Goal: Submit feedback/report problem: Submit feedback/report problem

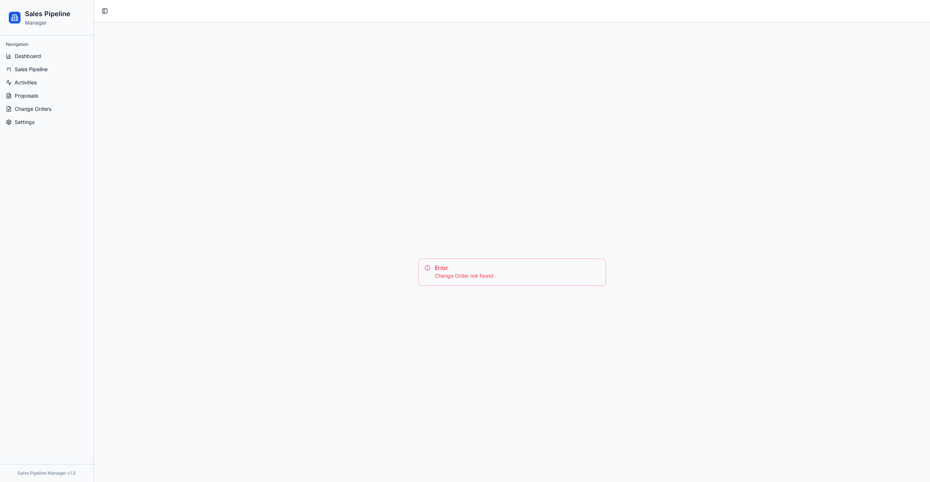
drag, startPoint x: 458, startPoint y: 259, endPoint x: 475, endPoint y: 272, distance: 21.6
click at [457, 259] on div "Error Change Order not found." at bounding box center [512, 271] width 188 height 27
drag, startPoint x: 504, startPoint y: 273, endPoint x: 428, endPoint y: 265, distance: 76.6
click at [428, 265] on div "Error Change Order not found." at bounding box center [512, 271] width 188 height 27
click at [608, 80] on div "Error Change Order not found." at bounding box center [512, 272] width 818 height 482
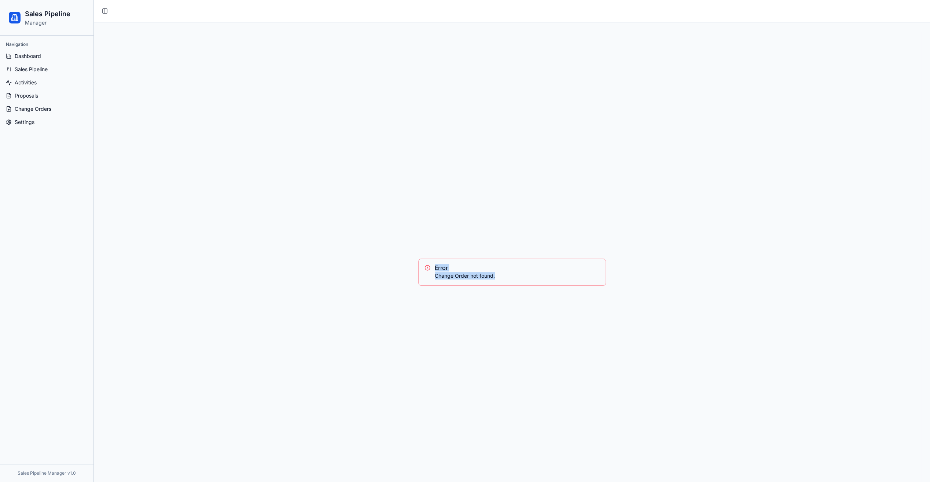
drag, startPoint x: 524, startPoint y: 276, endPoint x: 408, endPoint y: 262, distance: 117.3
click at [408, 262] on div "Error Change Order not found." at bounding box center [512, 272] width 818 height 482
copy div "Error Change Order not found."
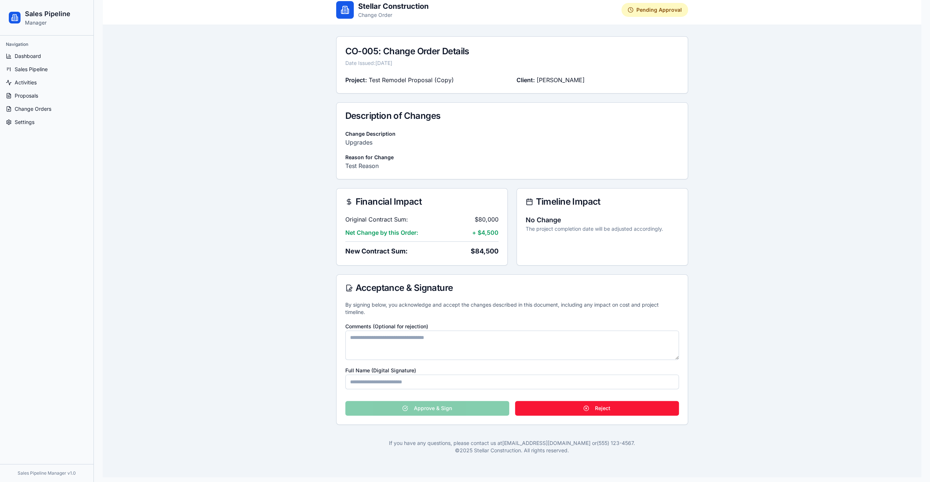
scroll to position [40, 0]
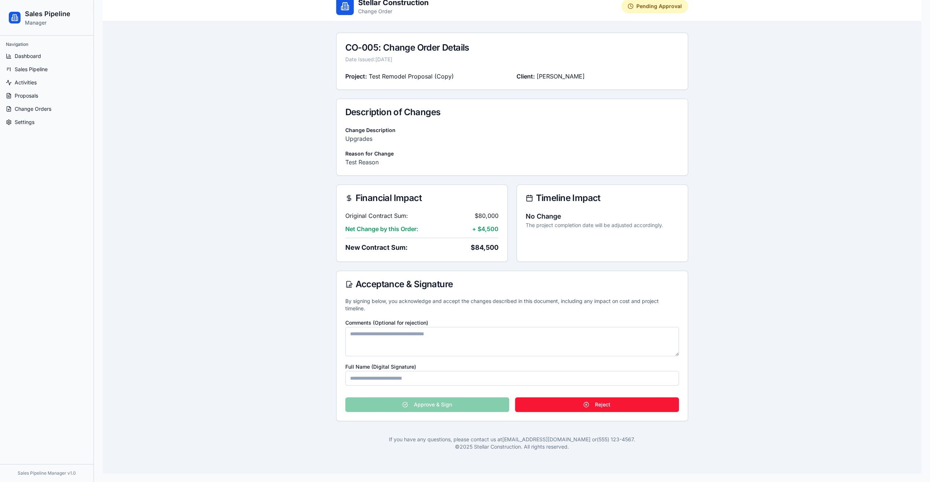
click at [413, 342] on textarea "Comments (Optional for rejection)" at bounding box center [511, 341] width 333 height 29
click at [410, 301] on p "By signing below, you acknowledge and accept the changes described in this docu…" at bounding box center [511, 304] width 333 height 15
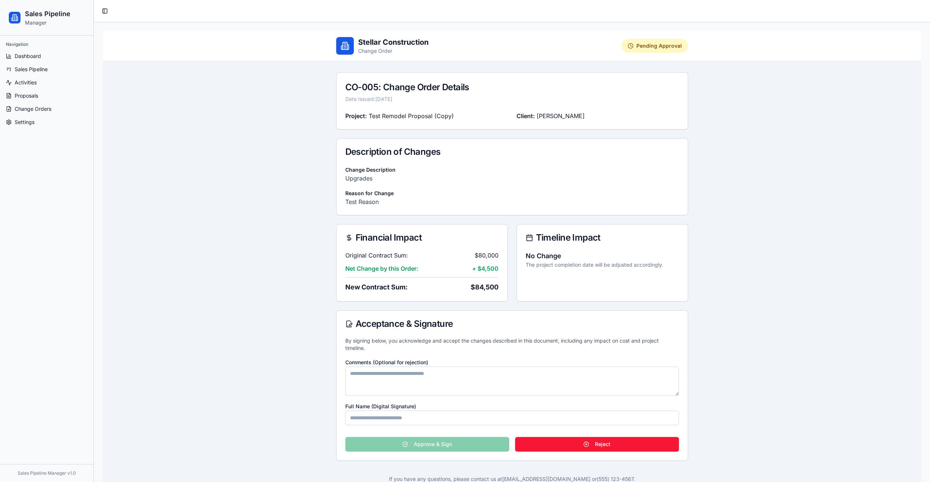
scroll to position [0, 0]
click at [104, 14] on button "Toggle Sidebar" at bounding box center [105, 11] width 10 height 10
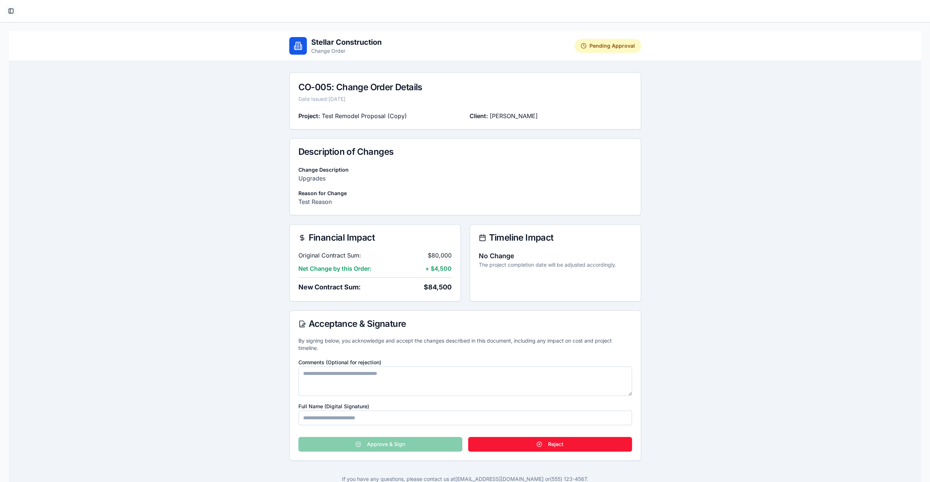
click at [12, 12] on button "Toggle Sidebar" at bounding box center [11, 11] width 10 height 10
